Goal: Task Accomplishment & Management: Manage account settings

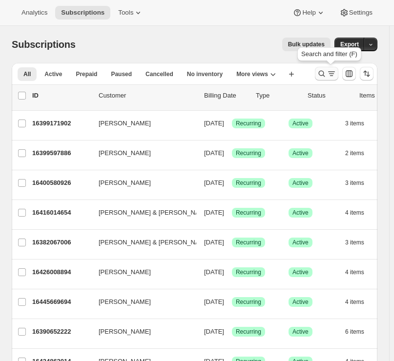
click at [295, 73] on icon "Search and filter results" at bounding box center [322, 74] width 10 height 10
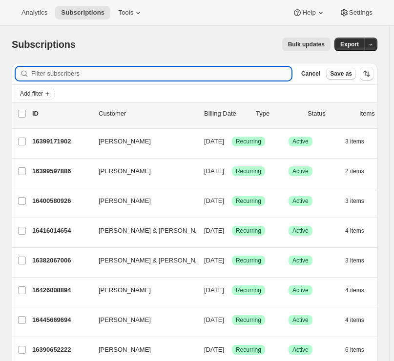
click at [140, 78] on input "Filter subscribers" at bounding box center [161, 74] width 260 height 14
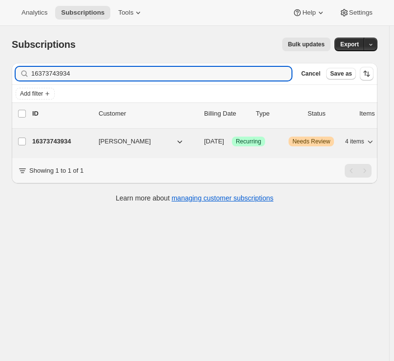
type input "16373743934"
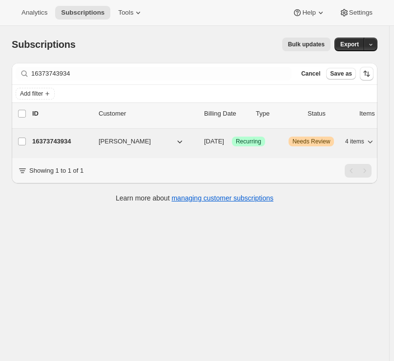
click at [42, 137] on p "16373743934" at bounding box center [61, 142] width 59 height 10
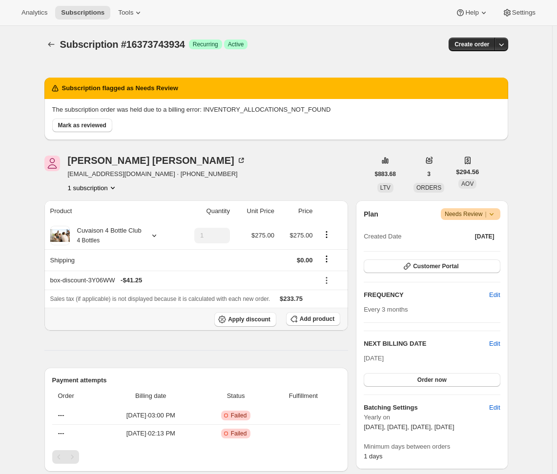
scroll to position [40, 0]
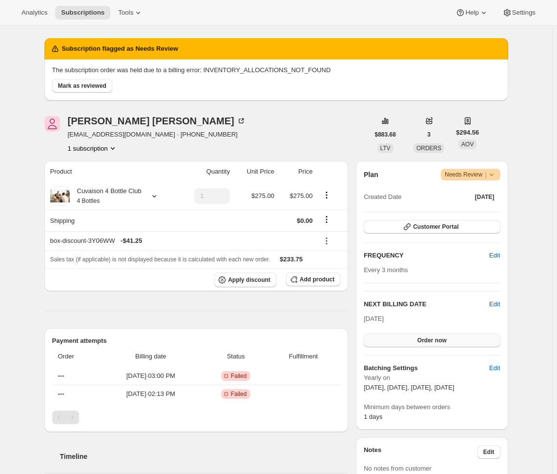
click at [295, 278] on span "Order now" at bounding box center [431, 341] width 29 height 8
click at [295, 278] on span "Click to confirm" at bounding box center [431, 341] width 44 height 8
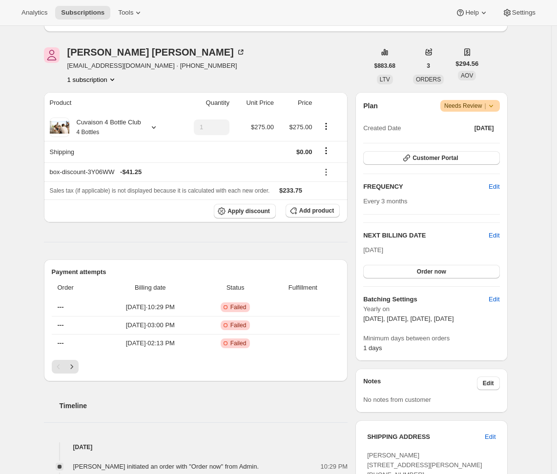
scroll to position [12, 0]
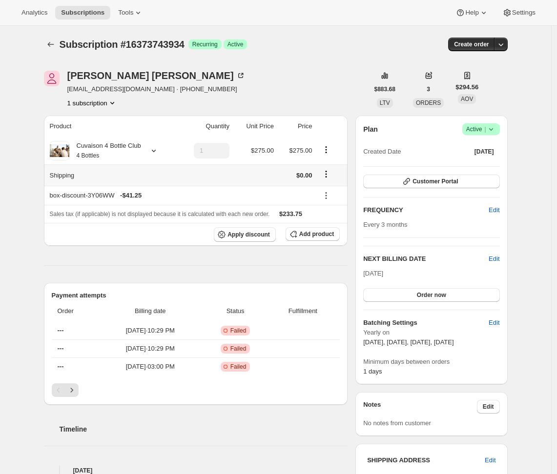
click at [328, 177] on icon "Shipping actions" at bounding box center [326, 174] width 10 height 10
click at [326, 191] on span "Edit shipping rate" at bounding box center [327, 193] width 49 height 7
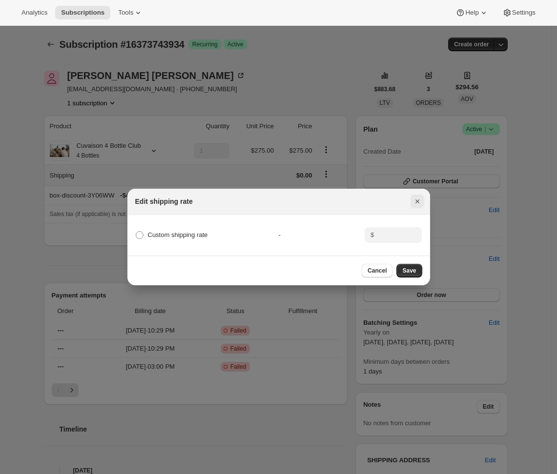
click at [420, 200] on icon "Close" at bounding box center [417, 202] width 10 height 10
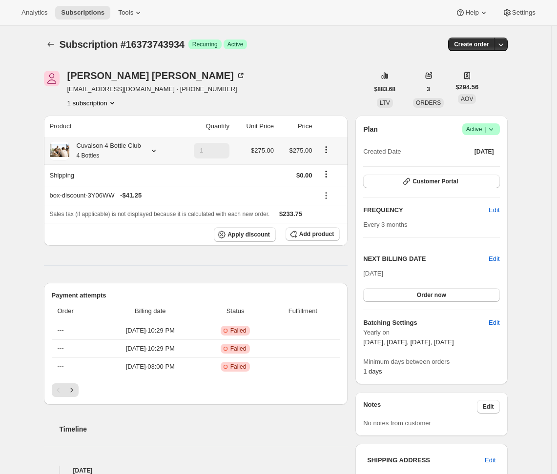
click at [156, 151] on icon at bounding box center [154, 151] width 4 height 2
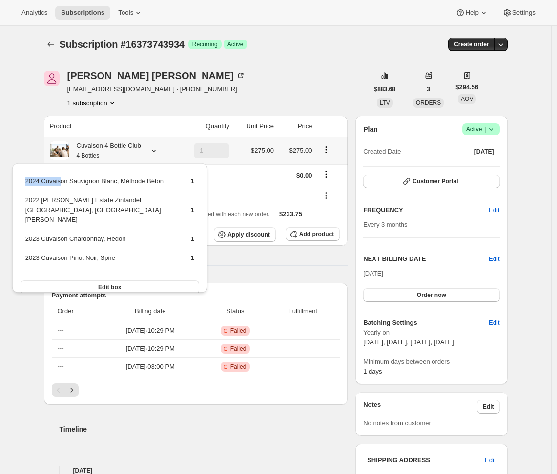
drag, startPoint x: 24, startPoint y: 180, endPoint x: 64, endPoint y: 181, distance: 39.5
click at [64, 181] on td "2024 Cuvaison Sauvignon Blanc, Méthode Béton" at bounding box center [99, 185] width 149 height 18
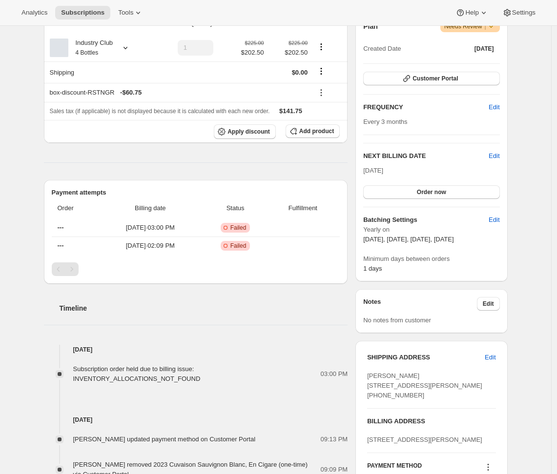
scroll to position [91, 0]
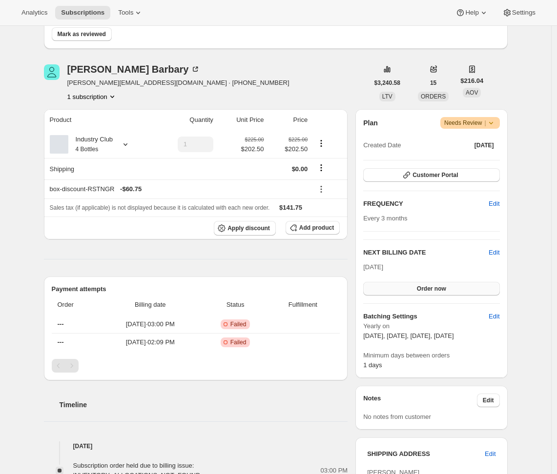
click at [435, 292] on button "Order now" at bounding box center [431, 289] width 136 height 14
click at [435, 292] on button "Click to confirm" at bounding box center [431, 289] width 136 height 14
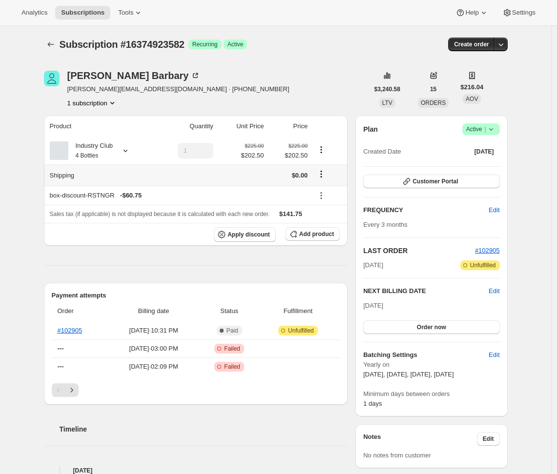
click at [322, 172] on icon "Shipping actions" at bounding box center [320, 171] width 1 height 1
click at [324, 193] on span "Edit shipping rate" at bounding box center [323, 193] width 49 height 7
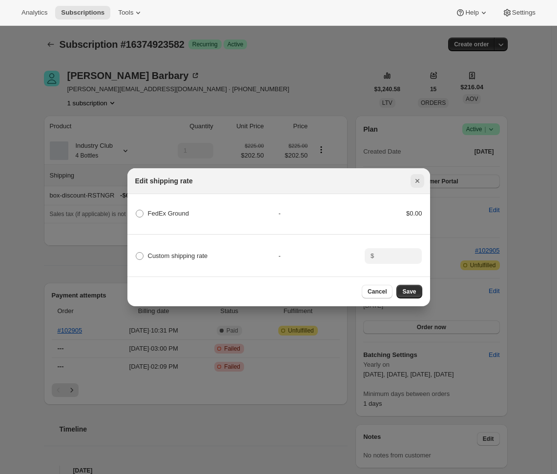
click at [418, 182] on icon "Close" at bounding box center [417, 181] width 10 height 10
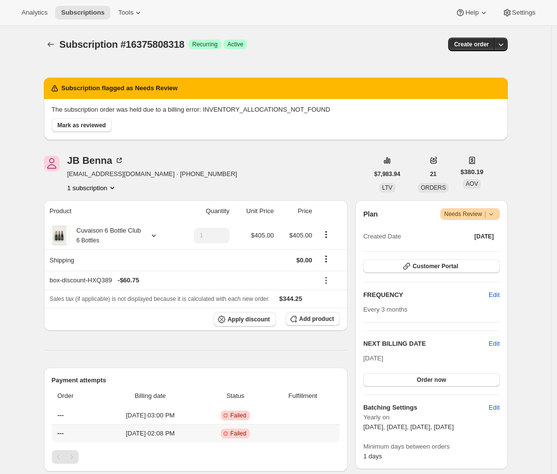
scroll to position [90, 0]
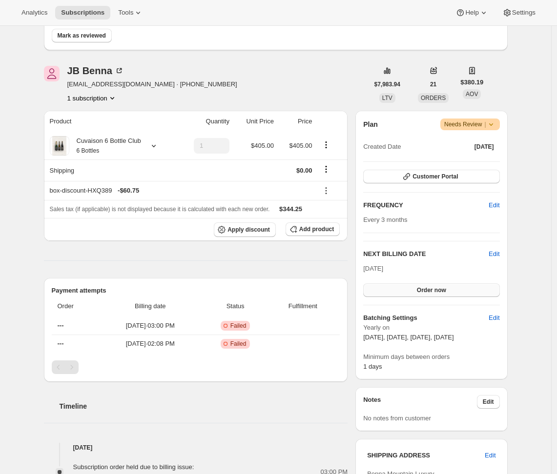
click at [435, 293] on span "Order now" at bounding box center [431, 290] width 29 height 8
click at [435, 293] on span "Click to confirm" at bounding box center [431, 290] width 44 height 8
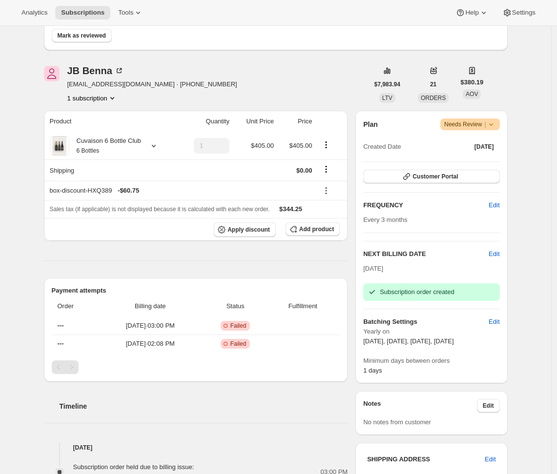
click at [37, 271] on div "Subscription #16375808318. This page is ready Subscription #16375808318 Success…" at bounding box center [275, 392] width 487 height 912
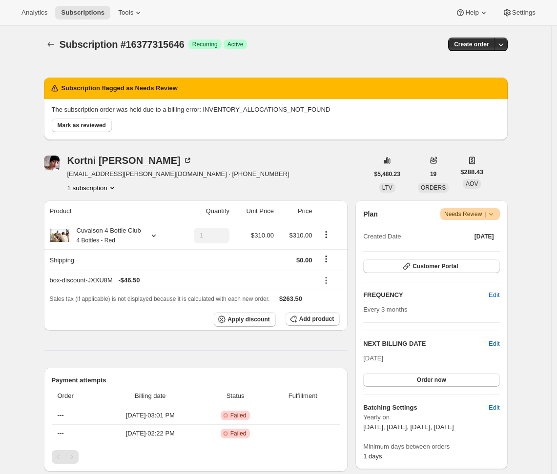
scroll to position [104, 0]
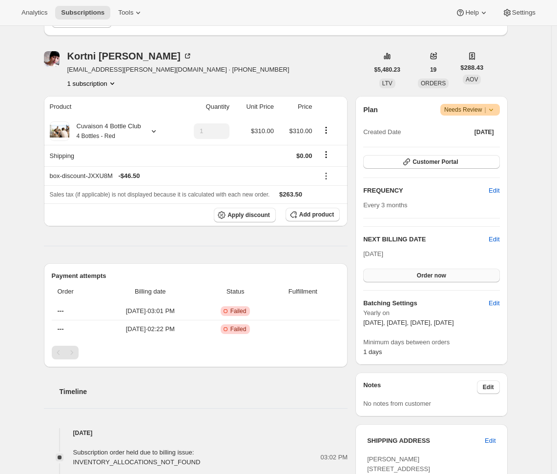
click at [427, 272] on span "Order now" at bounding box center [431, 276] width 29 height 8
click at [427, 272] on span "Click to confirm" at bounding box center [431, 276] width 44 height 8
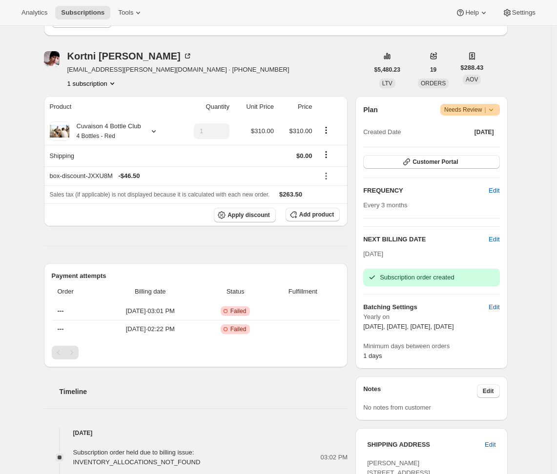
click at [38, 250] on div "Subscription #16377315646. This page is ready Subscription #16377315646 Success…" at bounding box center [275, 372] width 487 height 902
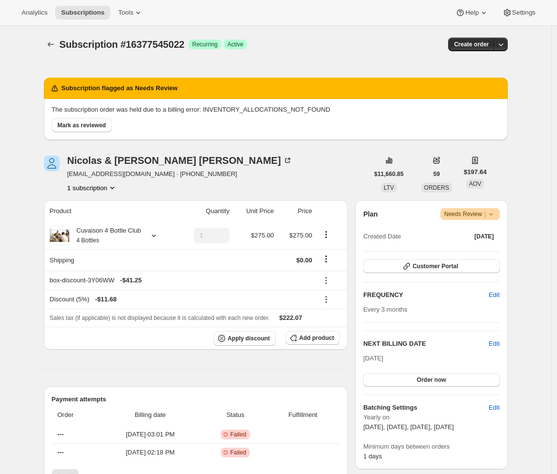
click at [418, 395] on hr at bounding box center [431, 395] width 136 height 0
click at [415, 386] on div "Plan Warning Needs Review | Created Date Jan 6, 2013 Customer Portal FREQUENCY …" at bounding box center [431, 334] width 136 height 253
click at [415, 383] on button "Order now" at bounding box center [431, 380] width 136 height 14
click at [415, 383] on button "Click to confirm" at bounding box center [431, 380] width 136 height 14
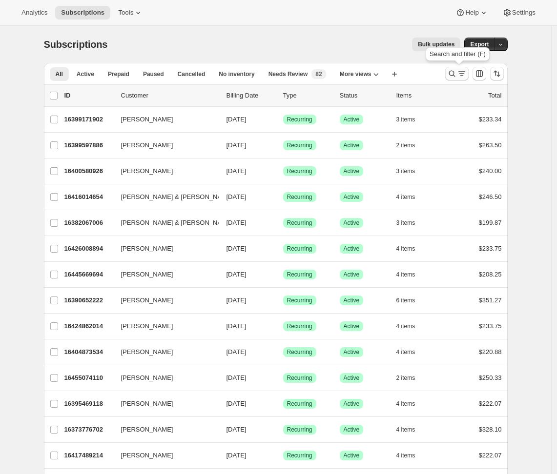
click at [459, 76] on icon "Search and filter results" at bounding box center [462, 74] width 10 height 10
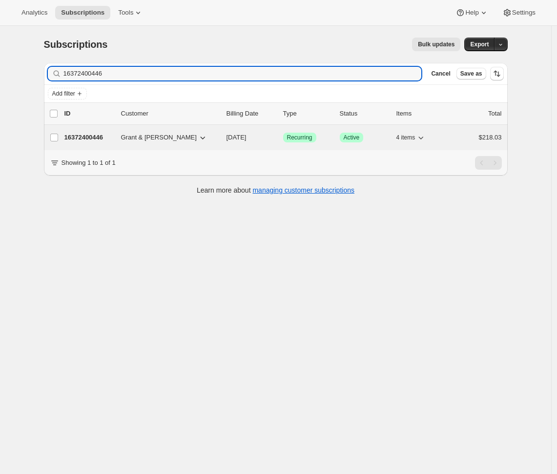
type input "16372400446"
click at [82, 139] on p "16372400446" at bounding box center [88, 138] width 49 height 10
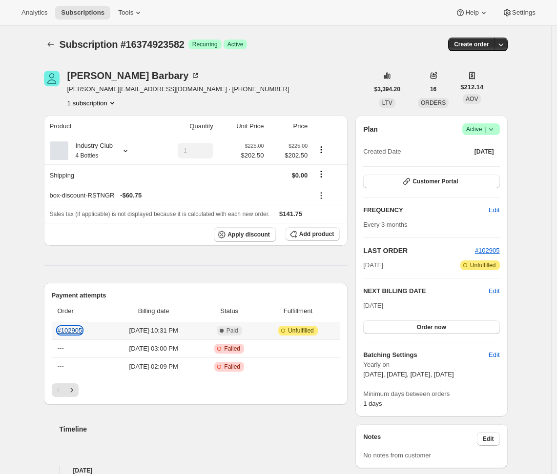
click at [80, 331] on link "#102905" at bounding box center [70, 330] width 25 height 7
